Goal: Information Seeking & Learning: Check status

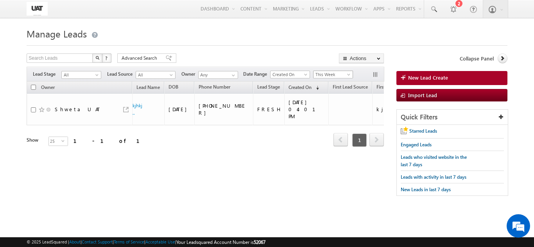
click at [329, 77] on span "This Week" at bounding box center [331, 74] width 37 height 7
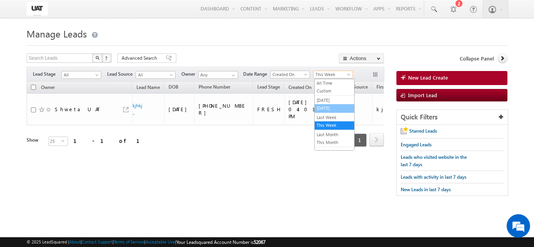
click at [330, 110] on link "[DATE]" at bounding box center [333, 108] width 39 height 7
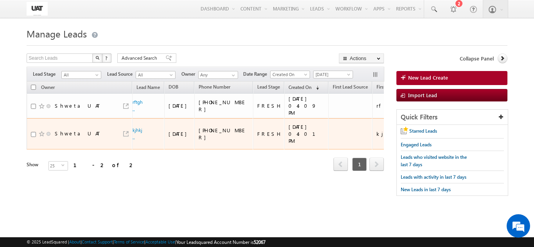
drag, startPoint x: 290, startPoint y: 136, endPoint x: 319, endPoint y: 138, distance: 29.4
click at [319, 138] on td "[DATE] 04:01 PM" at bounding box center [306, 134] width 44 height 32
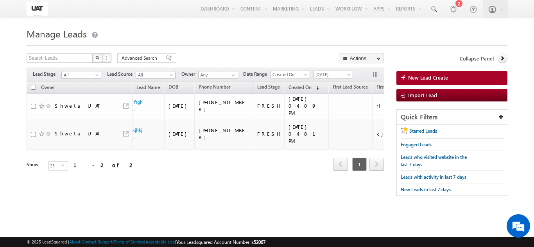
click at [118, 217] on div "Manage Leads New Lead Create Search Leads X ? 2 results found Advanced Search A…" at bounding box center [267, 122] width 480 height 195
click at [116, 216] on div "Manage Leads New Lead Create Search Leads X ? 2 results found Advanced Search A…" at bounding box center [267, 122] width 480 height 195
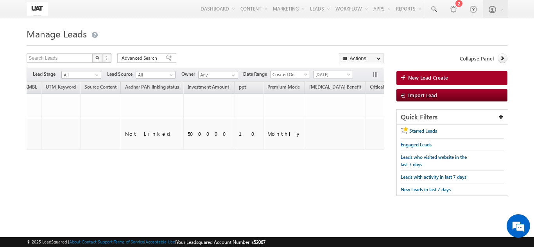
click at [375, 213] on div "Manage Leads New Lead Create Search Leads X ? 2 results found Advanced Search A…" at bounding box center [267, 122] width 480 height 195
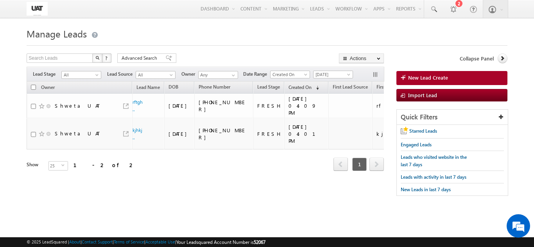
click at [144, 181] on div "Owner Lead Name DOB Phone Number Lead Stage ppt" at bounding box center [205, 133] width 357 height 102
drag, startPoint x: 11, startPoint y: 162, endPoint x: 200, endPoint y: 161, distance: 189.1
click at [200, 161] on body "Menu Shweta UAT shwet a.uat @kota k.com" at bounding box center [267, 110] width 534 height 221
click at [171, 169] on div "Refresh first prev 1 next last 1 - 2 of 2" at bounding box center [205, 161] width 357 height 23
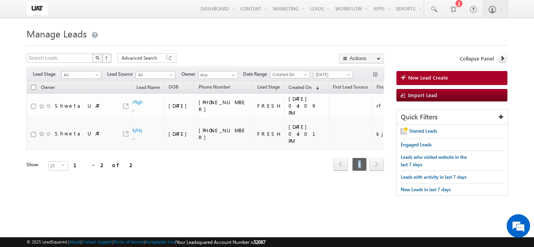
click at [171, 169] on div "Refresh first prev 1 next last 1 - 2 of 2" at bounding box center [205, 161] width 357 height 23
click at [96, 166] on div "Show 25 select 25" at bounding box center [71, 166] width 89 height 11
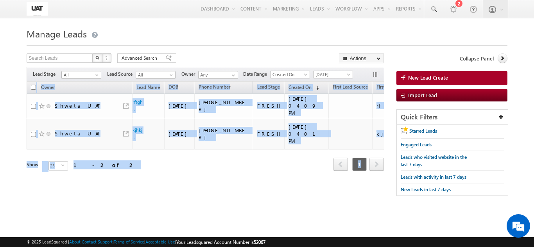
drag, startPoint x: 96, startPoint y: 166, endPoint x: 14, endPoint y: 86, distance: 114.6
click at [14, 86] on body "Menu Shweta UAT shwet a.uat @kota k.com" at bounding box center [267, 110] width 534 height 221
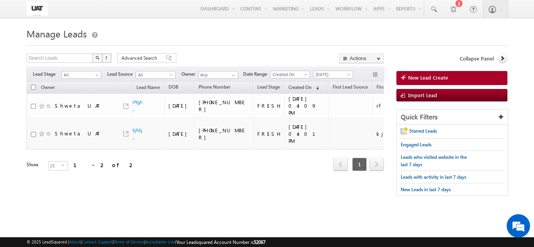
click at [66, 181] on div "Owner Lead Name DOB Phone Number Lead Stage ppt" at bounding box center [205, 133] width 357 height 102
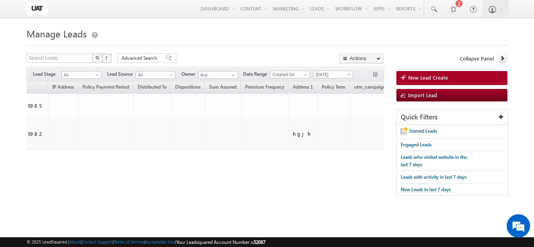
scroll to position [0, 1585]
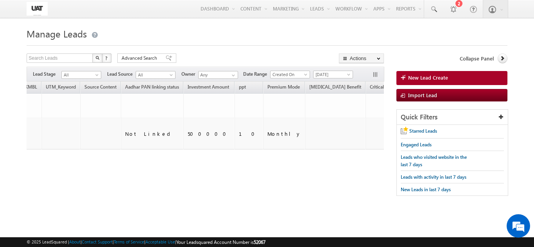
drag, startPoint x: 355, startPoint y: 191, endPoint x: 348, endPoint y: 191, distance: 7.4
click at [348, 191] on div "Tags × Select at-least one lead to tag... × Close Owner Lead Name DOB" at bounding box center [205, 137] width 357 height 111
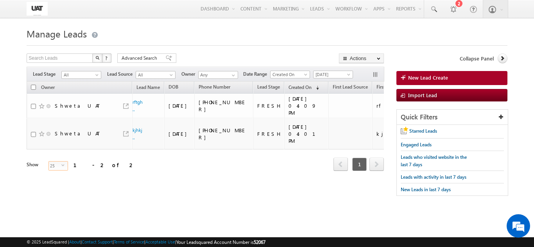
click at [52, 168] on span "25" at bounding box center [55, 166] width 12 height 9
click at [52, 175] on li "15" at bounding box center [53, 176] width 19 height 8
click at [62, 183] on div "Owner Lead Name DOB Phone Number Lead Stage ppt" at bounding box center [205, 133] width 357 height 102
drag, startPoint x: 67, startPoint y: 191, endPoint x: 71, endPoint y: 191, distance: 3.9
click at [71, 191] on div "Tags × Select at-least one lead to tag... × Close Owner Lead Name DOB" at bounding box center [205, 137] width 357 height 111
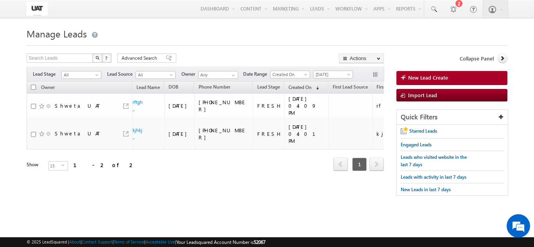
drag, startPoint x: 84, startPoint y: 191, endPoint x: 93, endPoint y: 193, distance: 9.2
click at [93, 193] on div "Tags × Select at-least one lead to tag... × Close Owner Lead Name DOB" at bounding box center [205, 137] width 357 height 111
drag, startPoint x: 93, startPoint y: 193, endPoint x: 114, endPoint y: 192, distance: 21.1
click at [114, 192] on div "Tags × Select at-least one lead to tag... × Close Owner Lead Name DOB" at bounding box center [205, 137] width 357 height 111
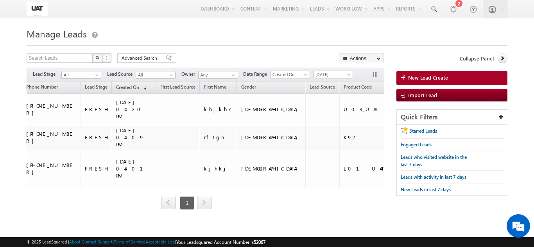
scroll to position [0, 9]
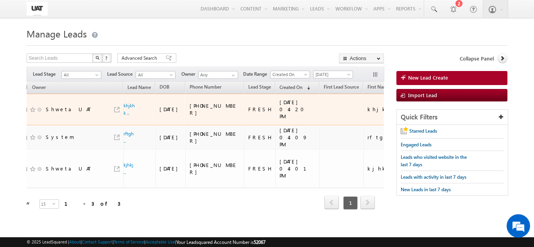
click at [183, 116] on td "[DATE]" at bounding box center [170, 110] width 30 height 32
